Goal: Transaction & Acquisition: Purchase product/service

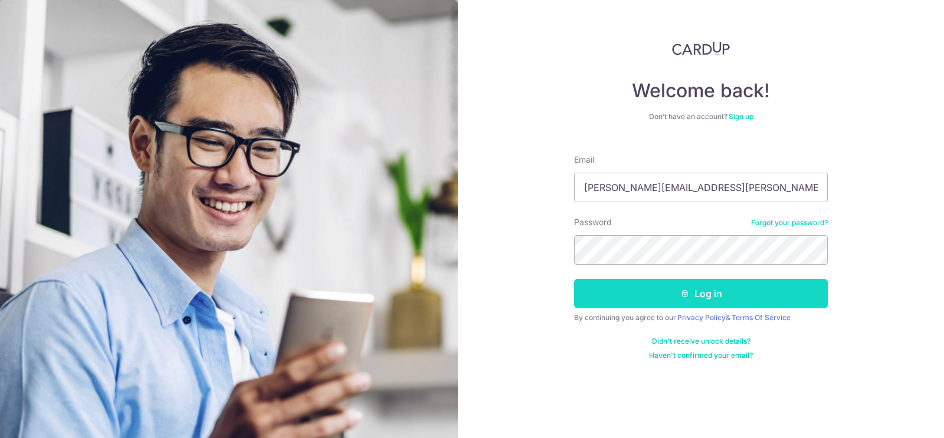
click at [669, 298] on button "Log in" at bounding box center [701, 293] width 254 height 29
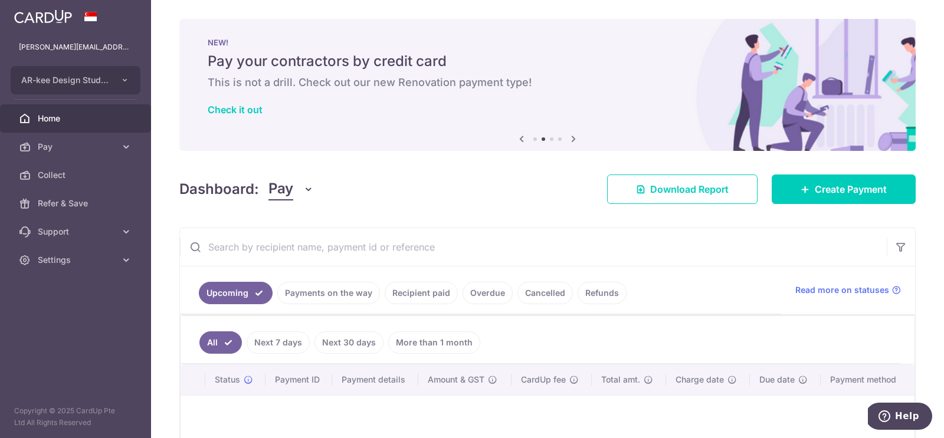
scroll to position [110, 0]
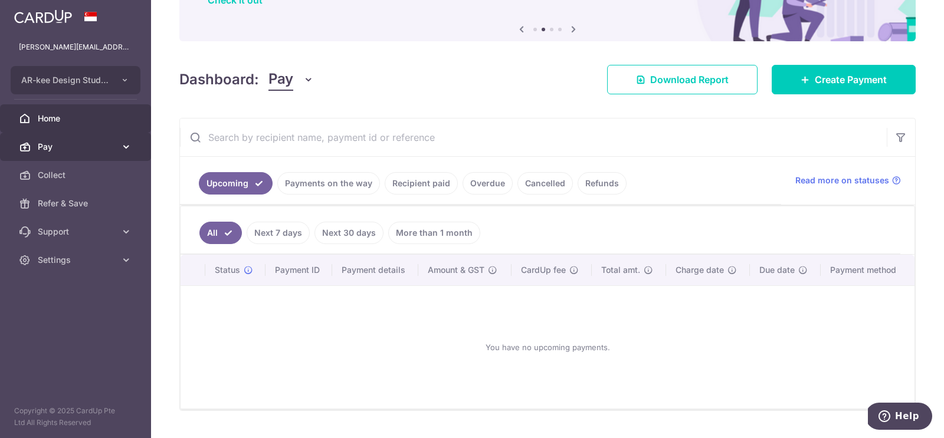
click at [84, 152] on span "Pay" at bounding box center [77, 147] width 78 height 12
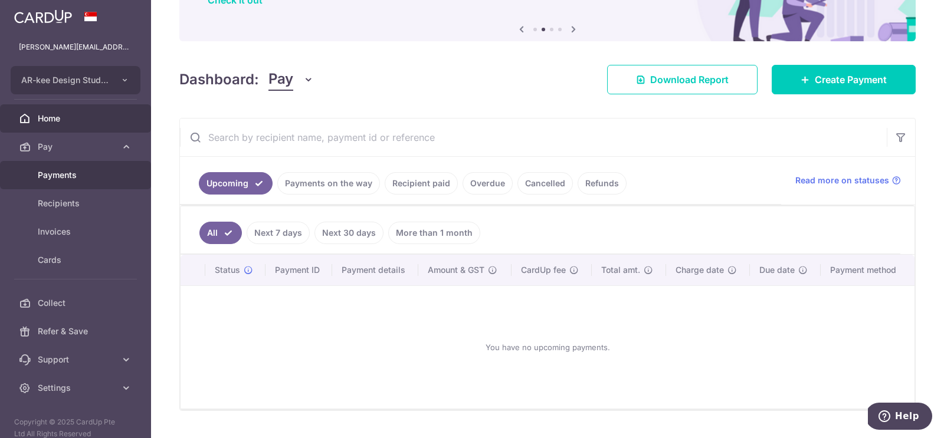
click at [63, 174] on span "Payments" at bounding box center [77, 175] width 78 height 12
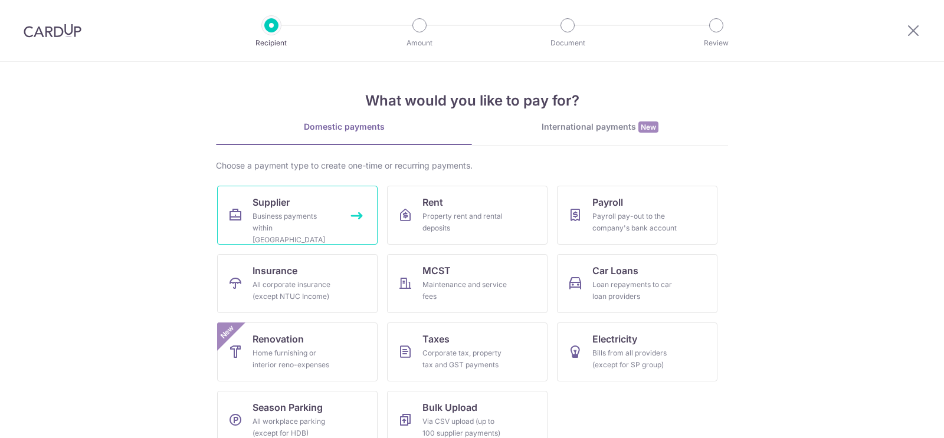
click at [303, 214] on div "Business payments within Singapore" at bounding box center [294, 228] width 85 height 35
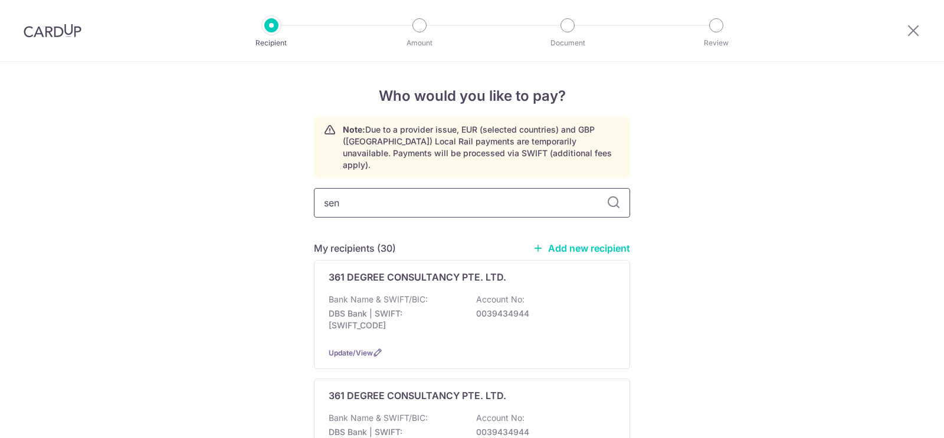
type input "seng"
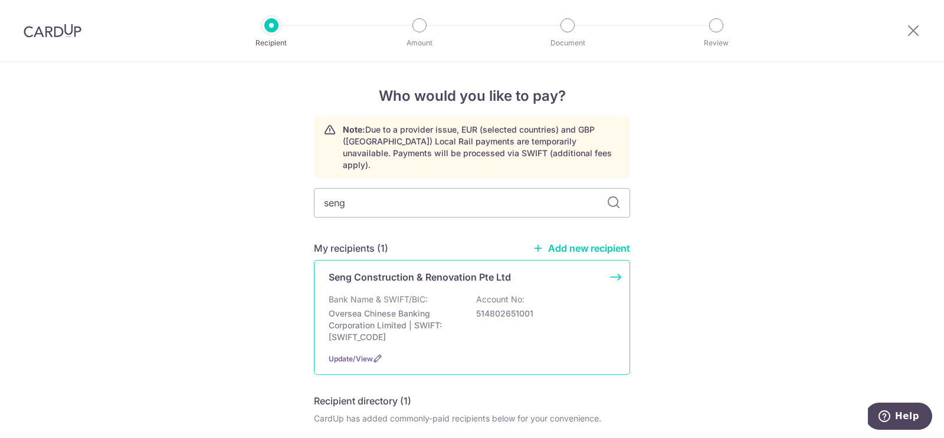
click at [412, 294] on p "Bank Name & SWIFT/BIC:" at bounding box center [377, 300] width 99 height 12
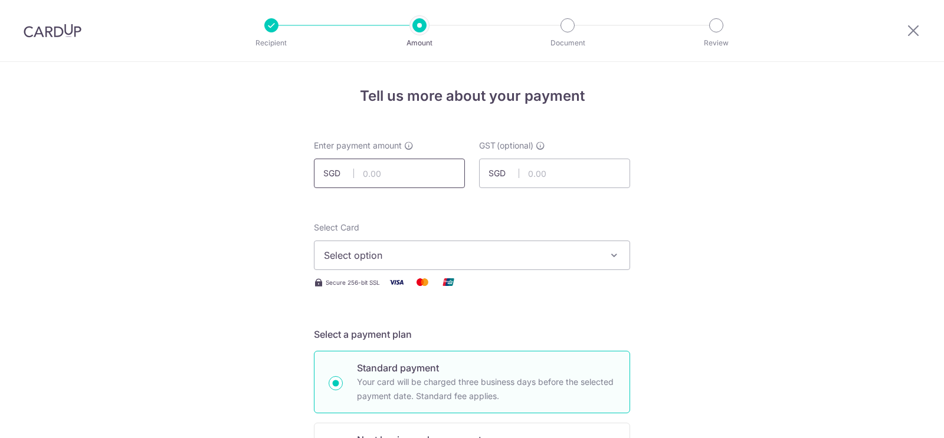
click at [403, 172] on input "text" at bounding box center [389, 173] width 151 height 29
click at [426, 171] on input "text" at bounding box center [389, 173] width 151 height 29
type input "5,856.00"
click at [420, 259] on span "Select option" at bounding box center [461, 255] width 275 height 14
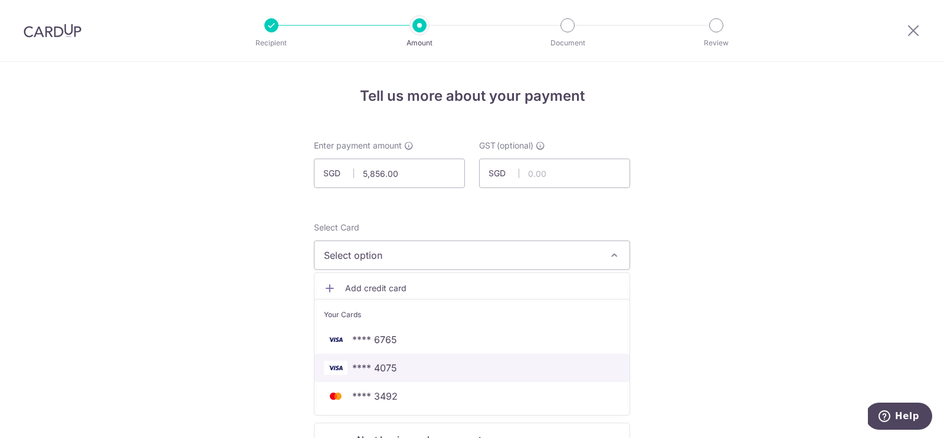
click at [383, 357] on link "**** 4075" at bounding box center [471, 368] width 315 height 28
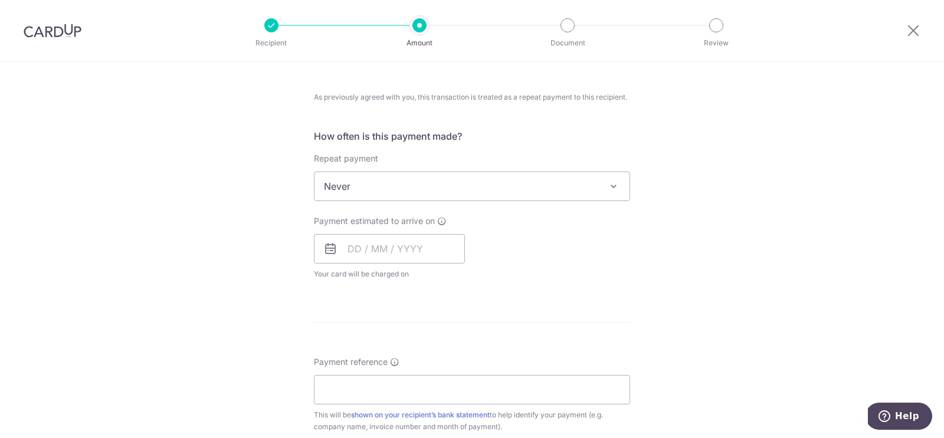
scroll to position [434, 0]
click at [377, 247] on input "text" at bounding box center [389, 246] width 151 height 29
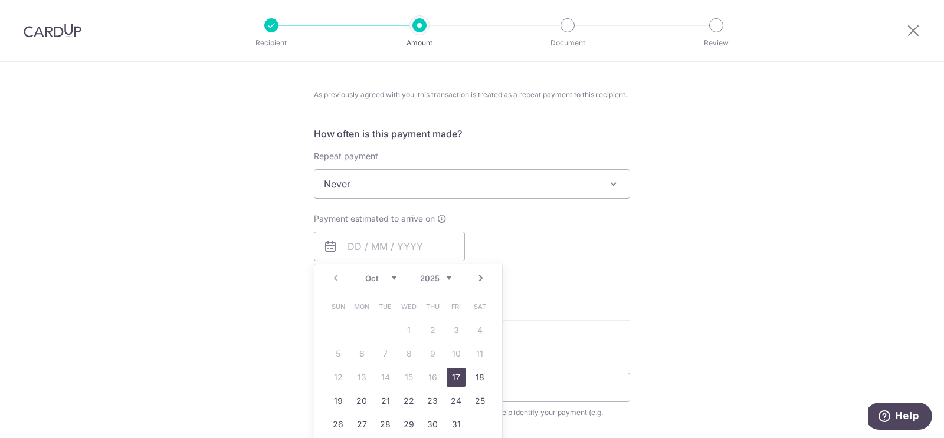
click at [455, 373] on link "17" at bounding box center [455, 377] width 19 height 19
type input "[DATE]"
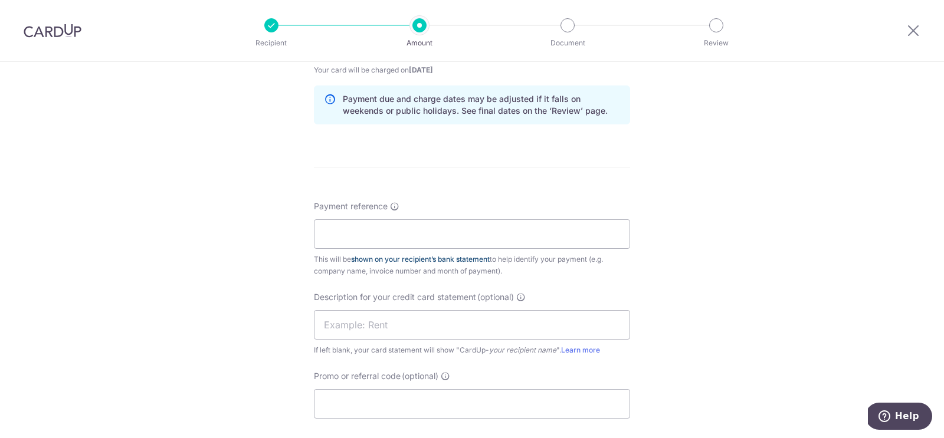
scroll to position [645, 0]
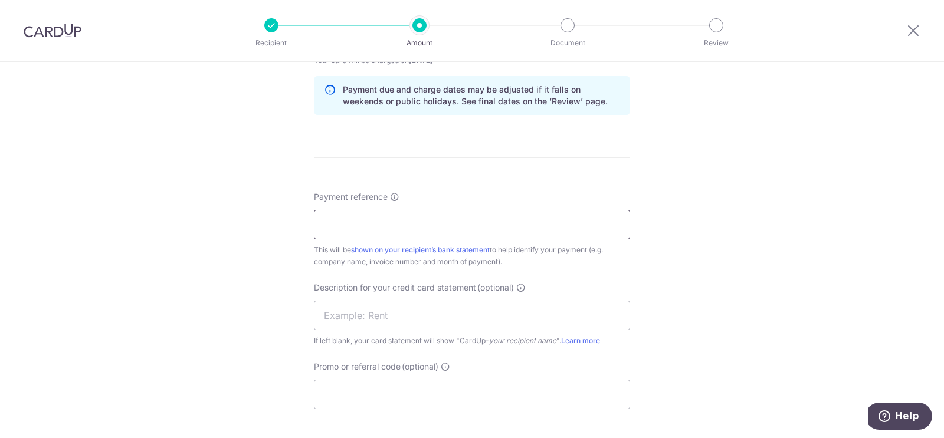
click at [415, 212] on input "Payment reference" at bounding box center [472, 224] width 316 height 29
click at [300, 261] on div "Tell us more about your payment Enter payment amount SGD 5,856.00 5856.00 GST (…" at bounding box center [472, 35] width 944 height 1237
click at [402, 220] on input "Payment reference" at bounding box center [472, 224] width 316 height 29
paste input "ENZX1626 INV 2366"
type input "ENZX1626 INV 2366"
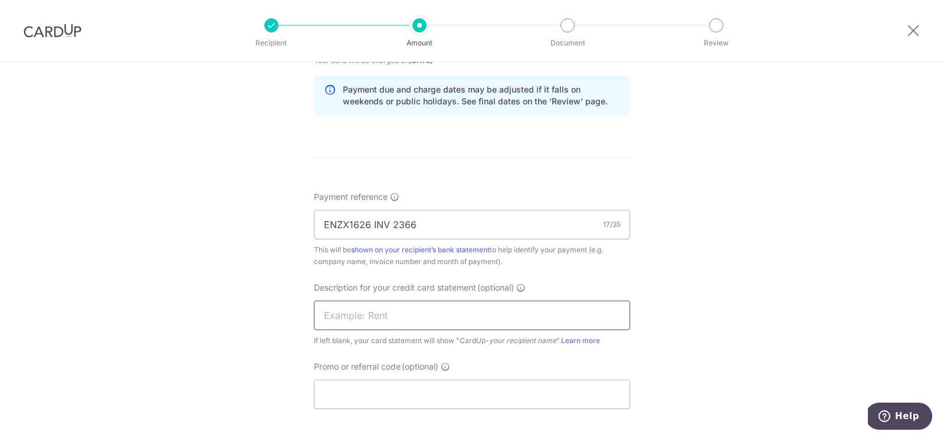
click at [359, 313] on input "text" at bounding box center [472, 315] width 316 height 29
click at [348, 314] on input "Seng AnnSiangL" at bounding box center [472, 315] width 316 height 29
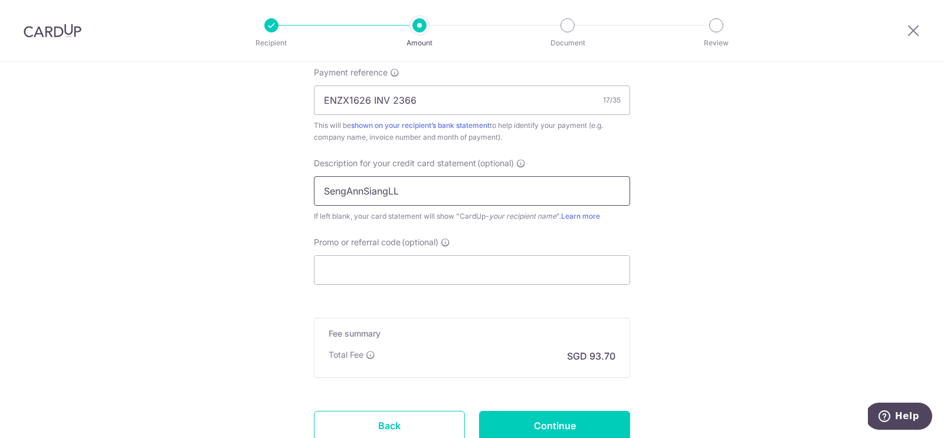
scroll to position [770, 0]
type input "SengAnnSiangLL"
click at [554, 420] on input "Continue" at bounding box center [554, 424] width 151 height 29
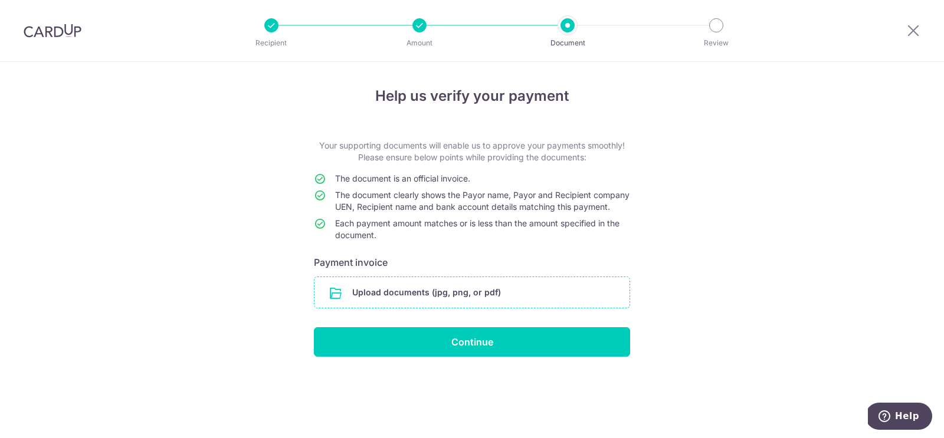
click at [427, 306] on input "file" at bounding box center [471, 292] width 315 height 31
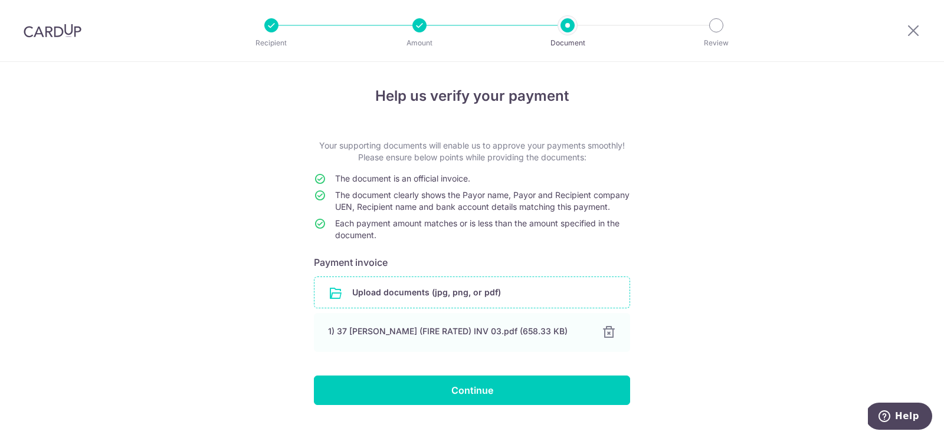
scroll to position [32, 0]
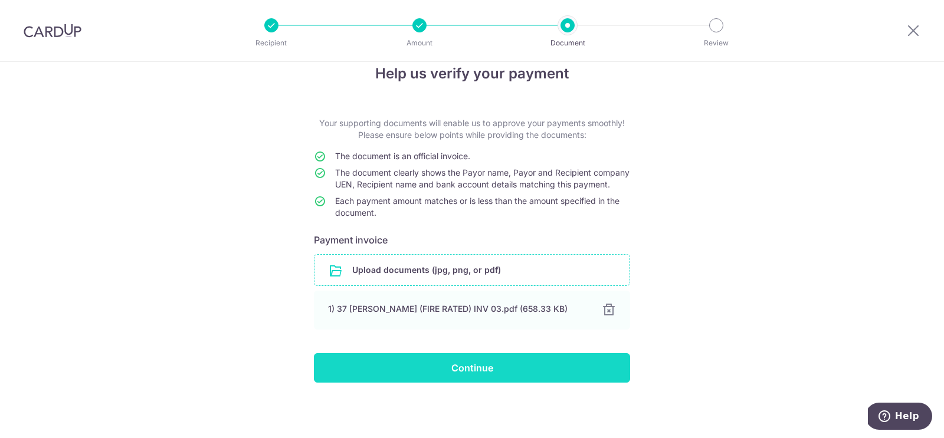
click at [481, 372] on input "Continue" at bounding box center [472, 367] width 316 height 29
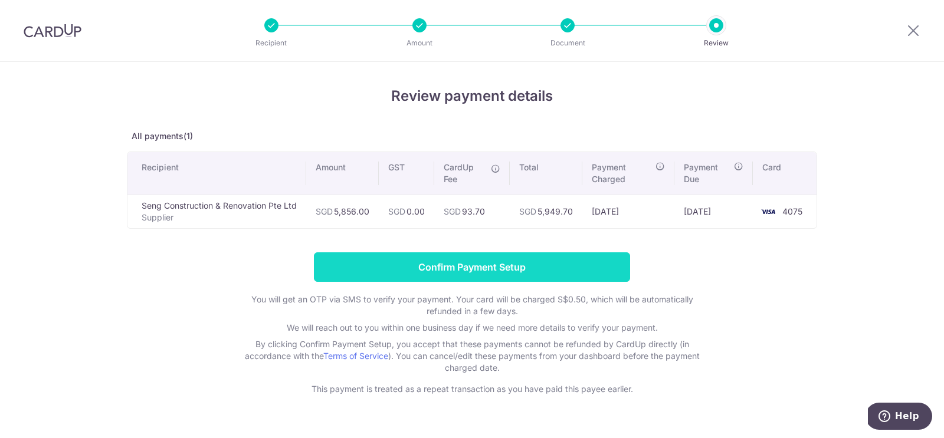
click at [484, 269] on input "Confirm Payment Setup" at bounding box center [472, 266] width 316 height 29
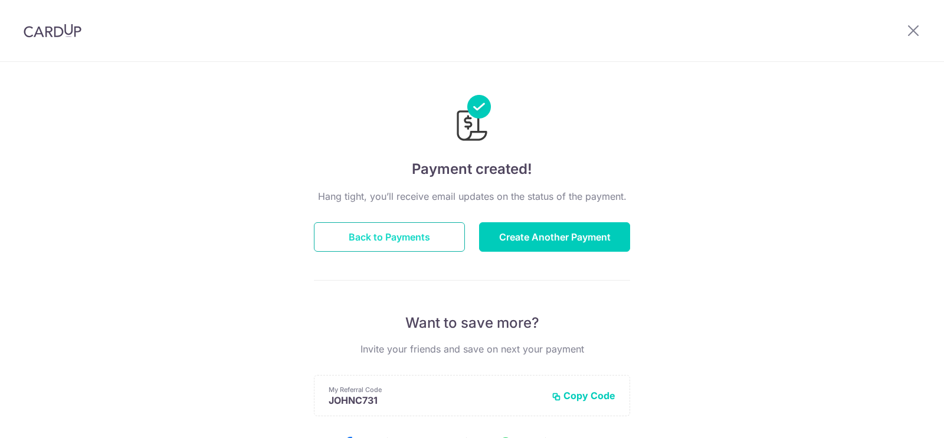
click at [410, 239] on button "Back to Payments" at bounding box center [389, 236] width 151 height 29
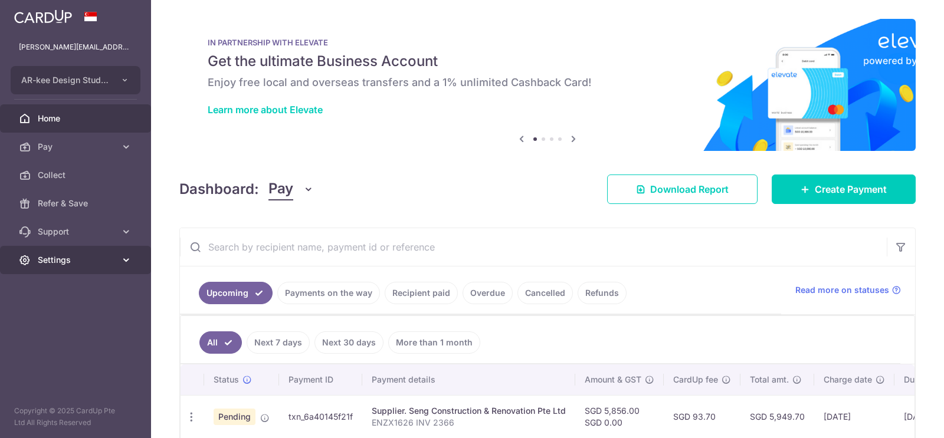
click at [127, 261] on icon at bounding box center [126, 260] width 12 height 12
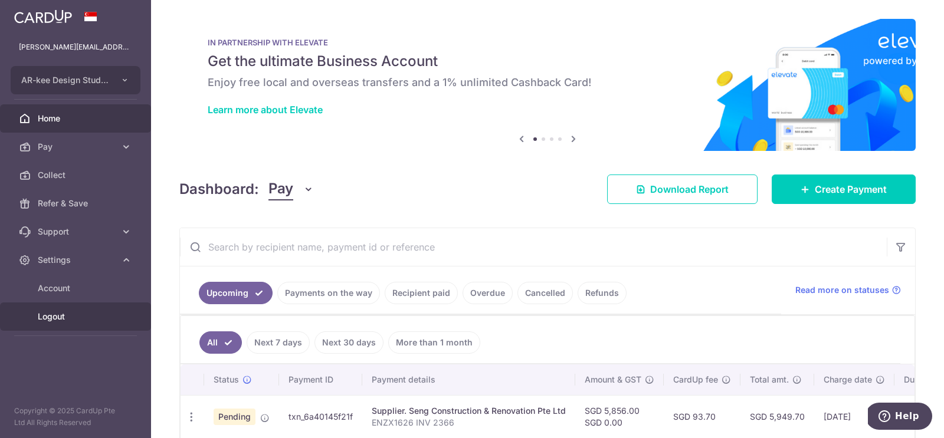
click at [61, 319] on span "Logout" at bounding box center [77, 317] width 78 height 12
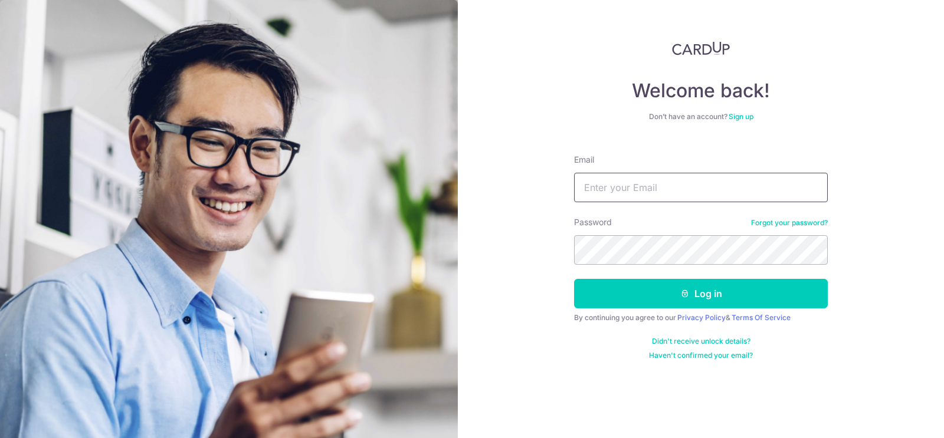
click at [638, 189] on input "Email" at bounding box center [701, 187] width 254 height 29
type input "john.chan@arkeedesignstudio.com"
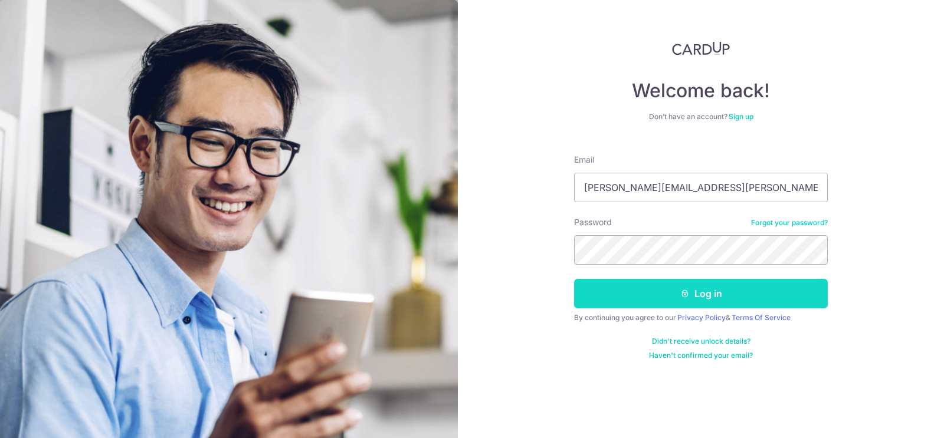
click at [688, 295] on icon "submit" at bounding box center [684, 293] width 9 height 9
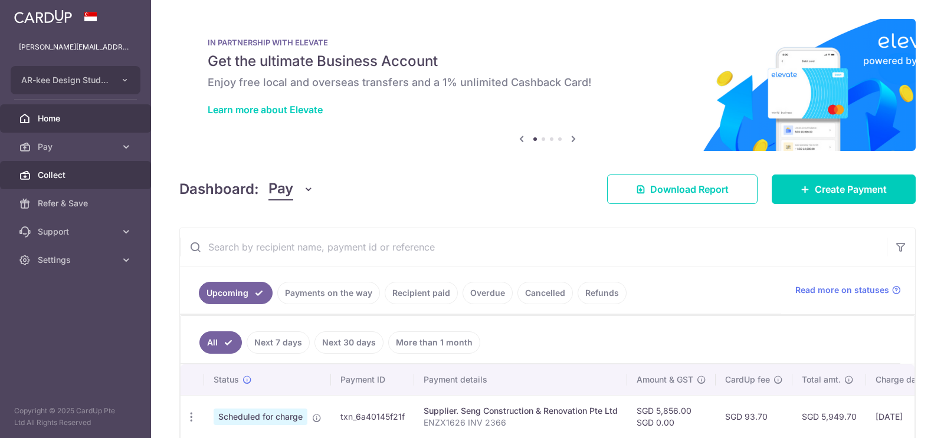
scroll to position [38, 0]
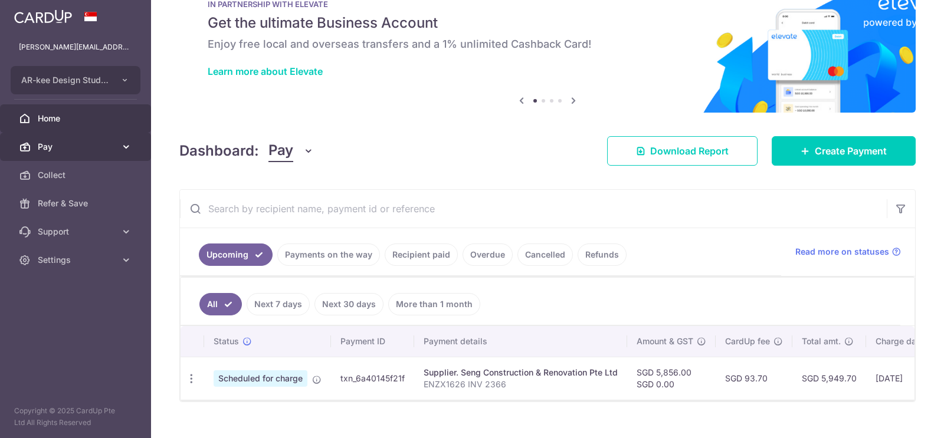
click at [105, 143] on span "Pay" at bounding box center [77, 147] width 78 height 12
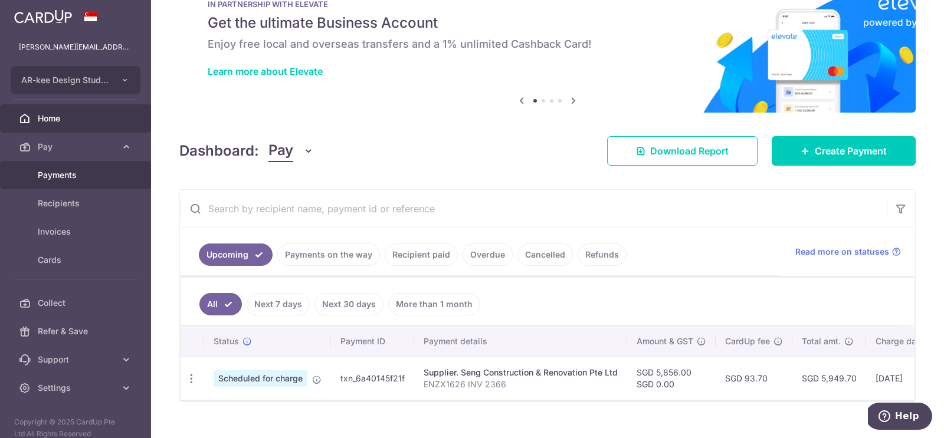
click at [68, 169] on span "Payments" at bounding box center [77, 175] width 78 height 12
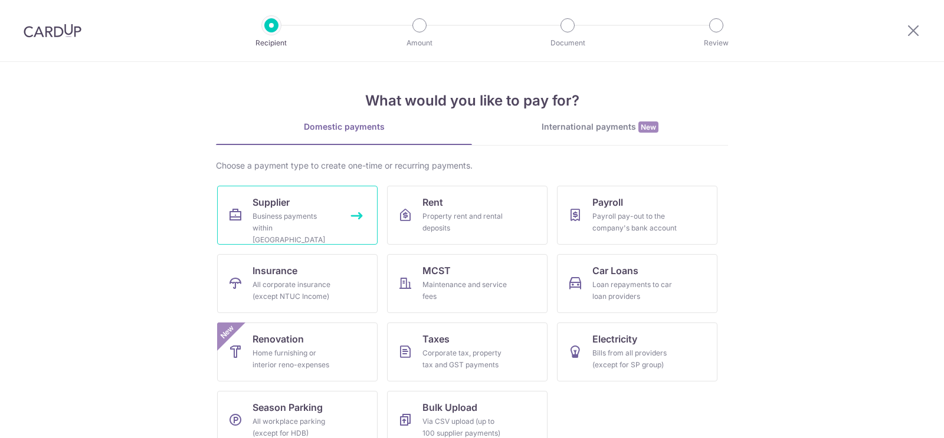
click at [284, 215] on div "Business payments within Singapore" at bounding box center [294, 228] width 85 height 35
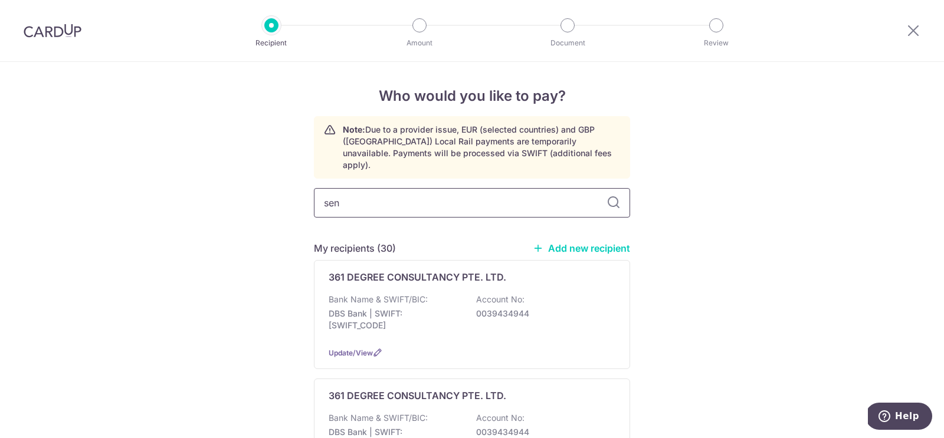
type input "seng"
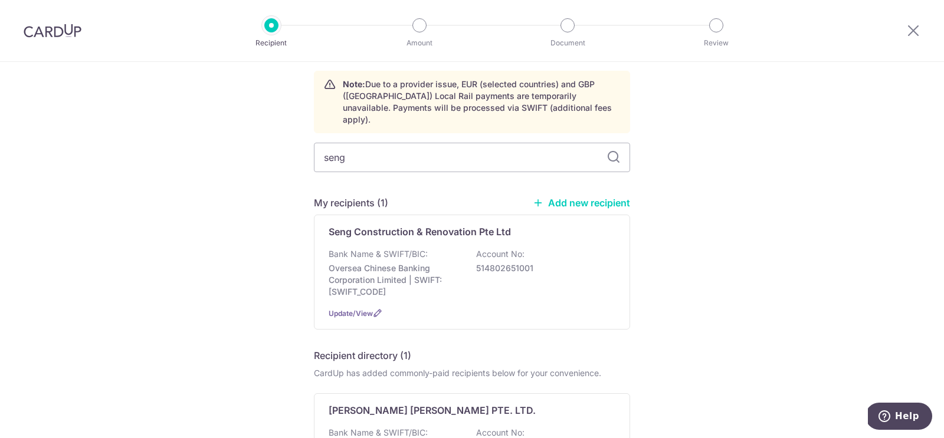
scroll to position [46, 0]
click at [395, 248] on p "Bank Name & SWIFT/BIC:" at bounding box center [377, 254] width 99 height 12
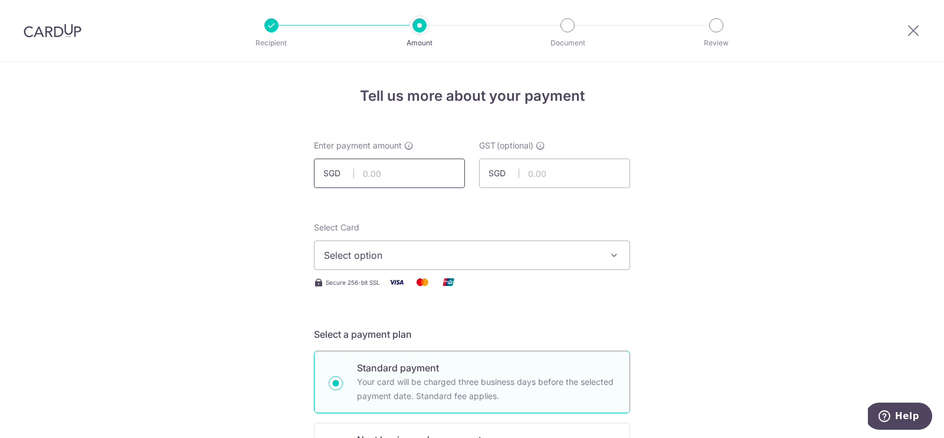
click at [390, 178] on input "text" at bounding box center [389, 173] width 151 height 29
type input "3,640.00"
click at [390, 250] on span "Select option" at bounding box center [461, 255] width 275 height 14
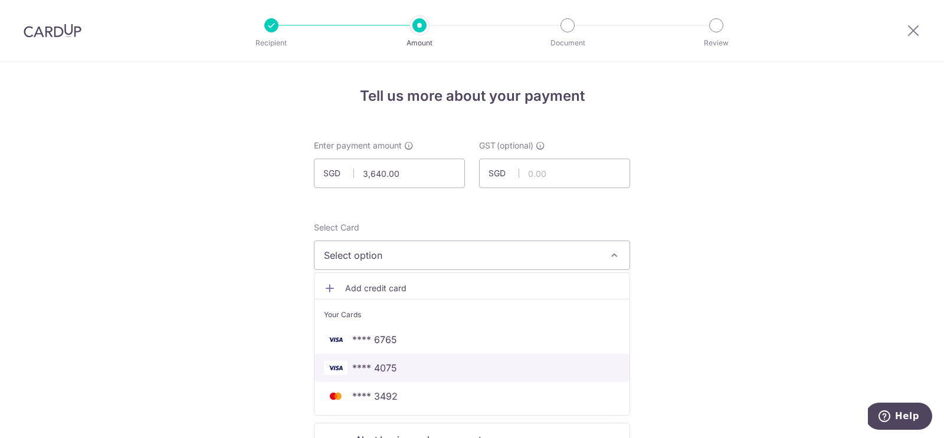
click at [385, 364] on span "**** 4075" at bounding box center [374, 368] width 45 height 14
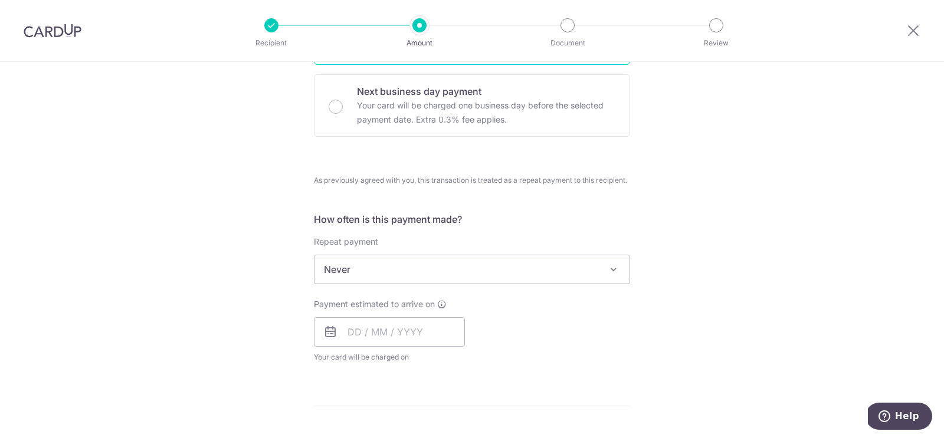
scroll to position [354, 0]
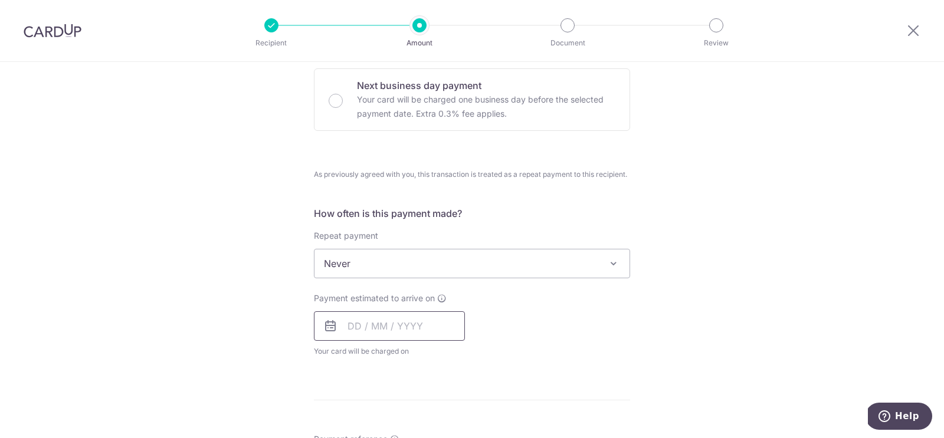
click at [351, 323] on input "text" at bounding box center [389, 325] width 151 height 29
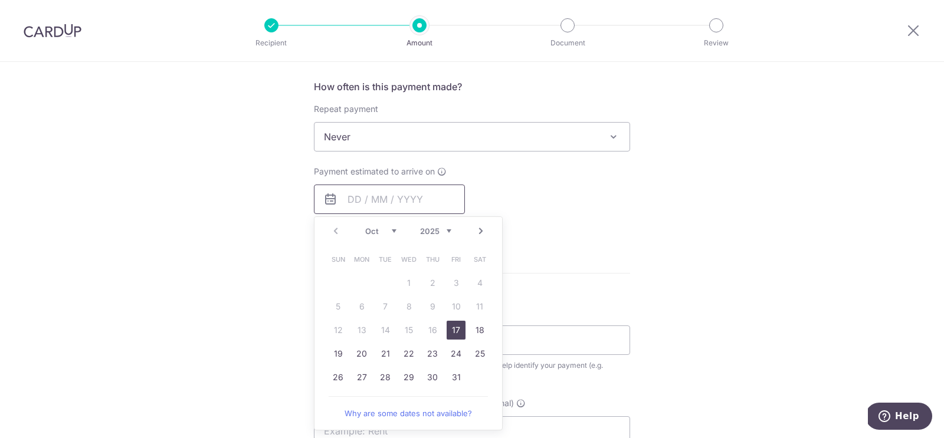
scroll to position [482, 0]
click at [452, 328] on link "17" at bounding box center [455, 329] width 19 height 19
type input "[DATE]"
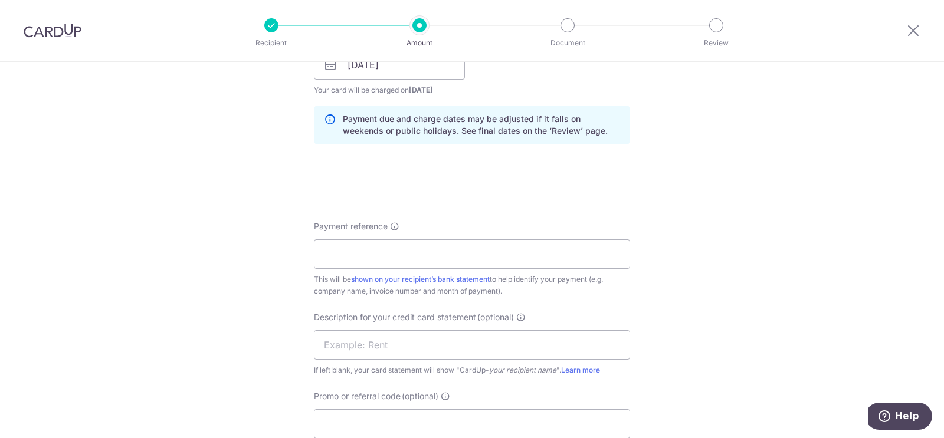
scroll to position [617, 0]
click at [371, 251] on input "Payment reference" at bounding box center [472, 252] width 316 height 29
click at [245, 280] on div "Tell us more about your payment Enter payment amount SGD 3,640.00 3640.00 GST (…" at bounding box center [472, 63] width 944 height 1237
click at [344, 249] on input "Payment reference" at bounding box center [472, 252] width 316 height 29
paste input "ENZX1626 INV 2367"
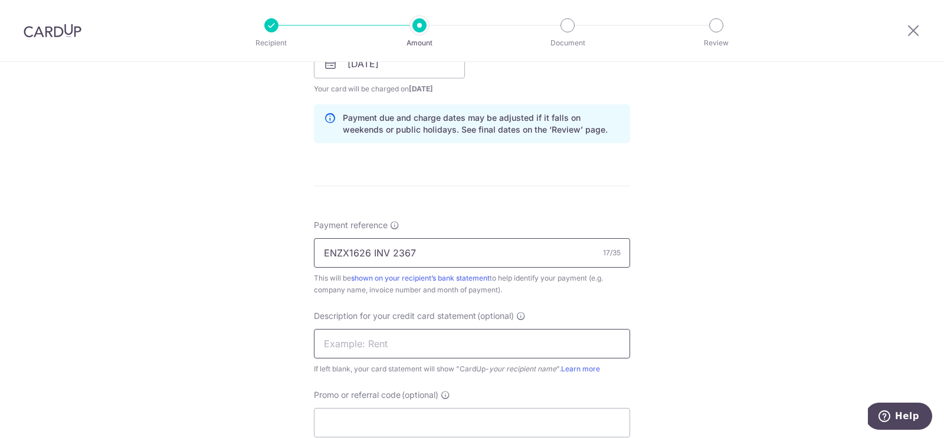
type input "ENZX1626 INV 2367"
click at [346, 351] on input "text" at bounding box center [472, 343] width 316 height 29
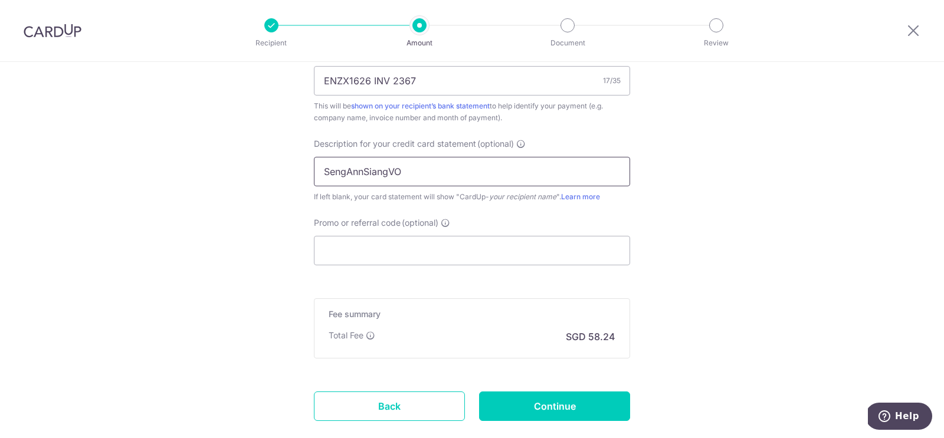
scroll to position [856, 0]
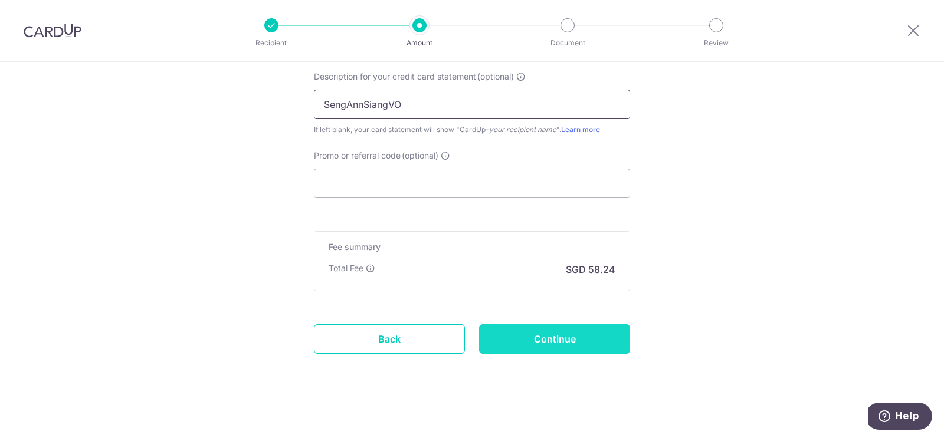
type input "SengAnnSiangVO"
click at [517, 336] on input "Continue" at bounding box center [554, 338] width 151 height 29
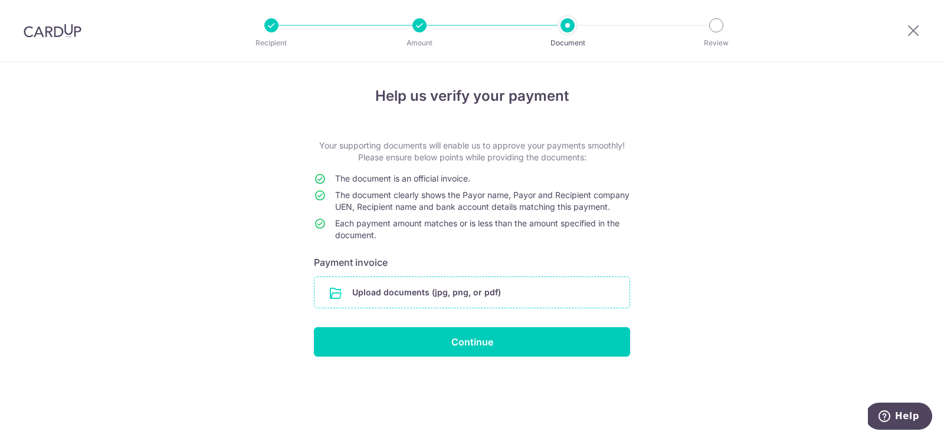
click at [410, 308] on input "file" at bounding box center [471, 292] width 315 height 31
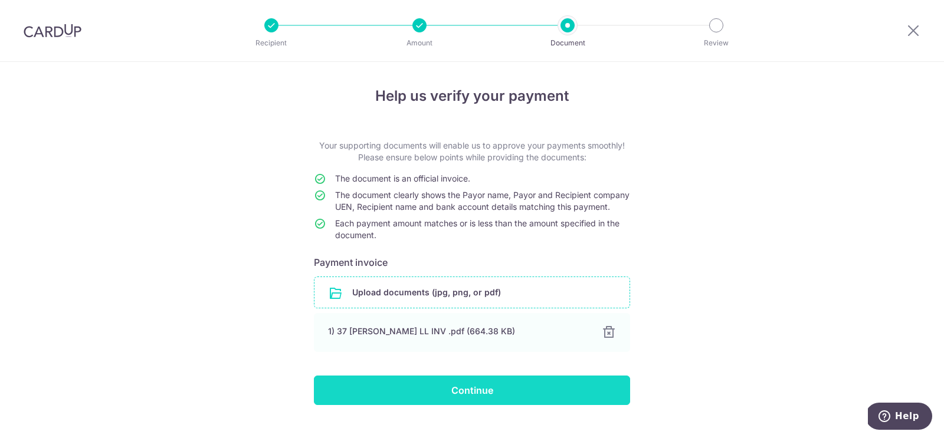
click at [484, 404] on input "Continue" at bounding box center [472, 390] width 316 height 29
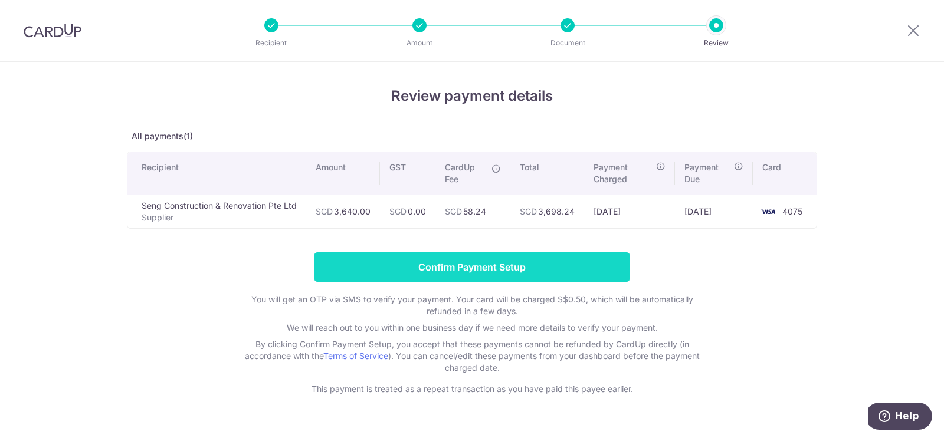
click at [471, 274] on input "Confirm Payment Setup" at bounding box center [472, 266] width 316 height 29
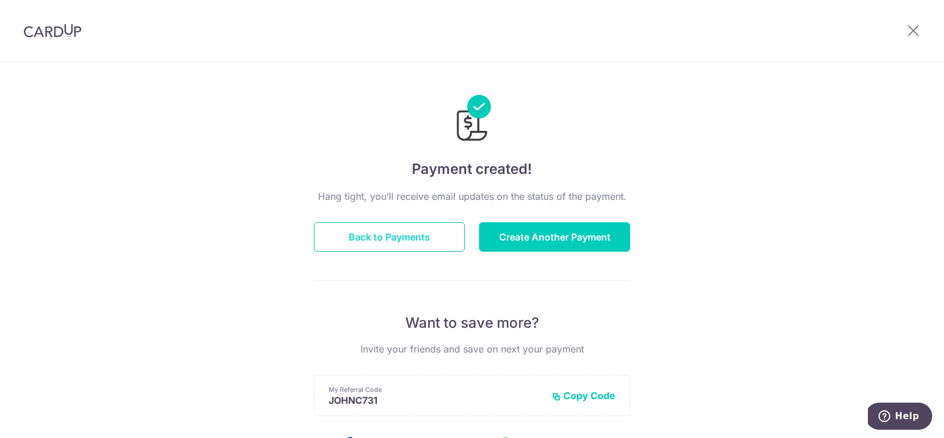
click at [413, 236] on button "Back to Payments" at bounding box center [389, 236] width 151 height 29
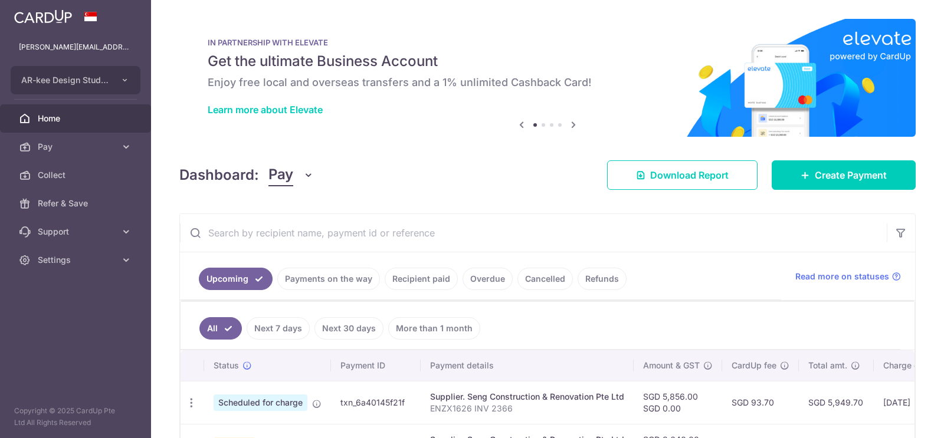
scroll to position [81, 0]
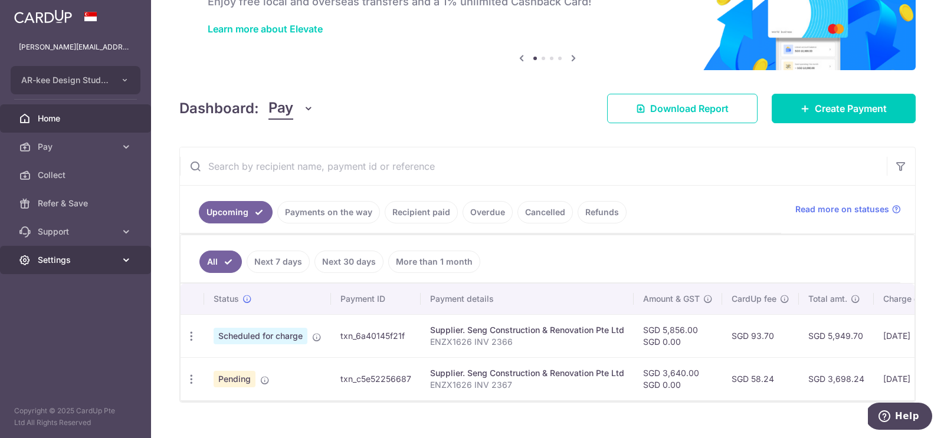
click at [113, 258] on span "Settings" at bounding box center [77, 260] width 78 height 12
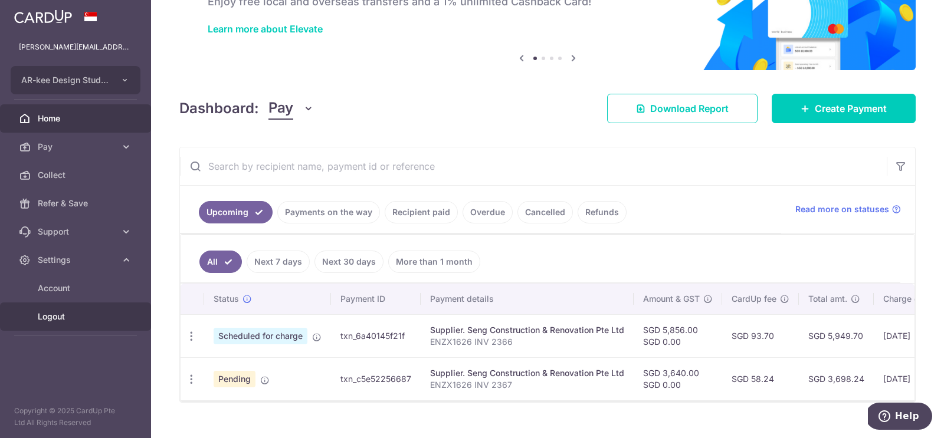
click at [48, 320] on span "Logout" at bounding box center [77, 317] width 78 height 12
